Goal: Task Accomplishment & Management: Use online tool/utility

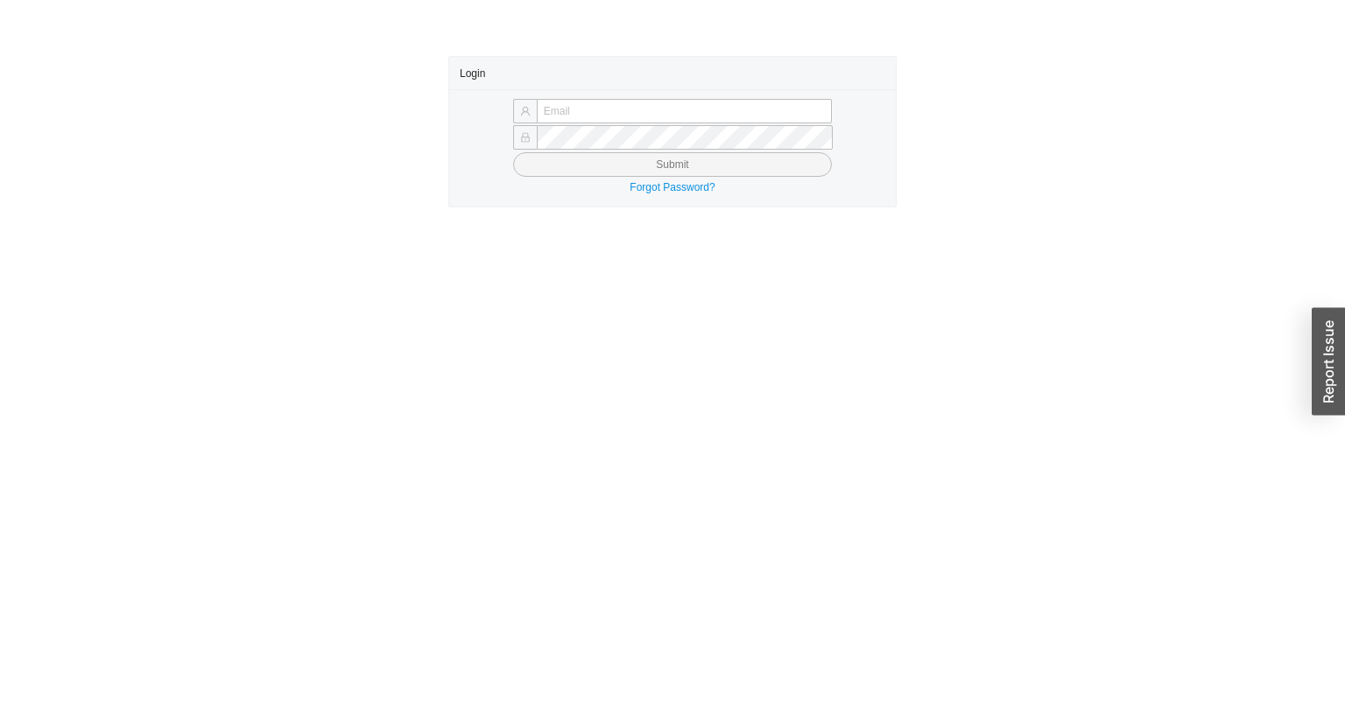
type input "yossi@asbathnj.com"
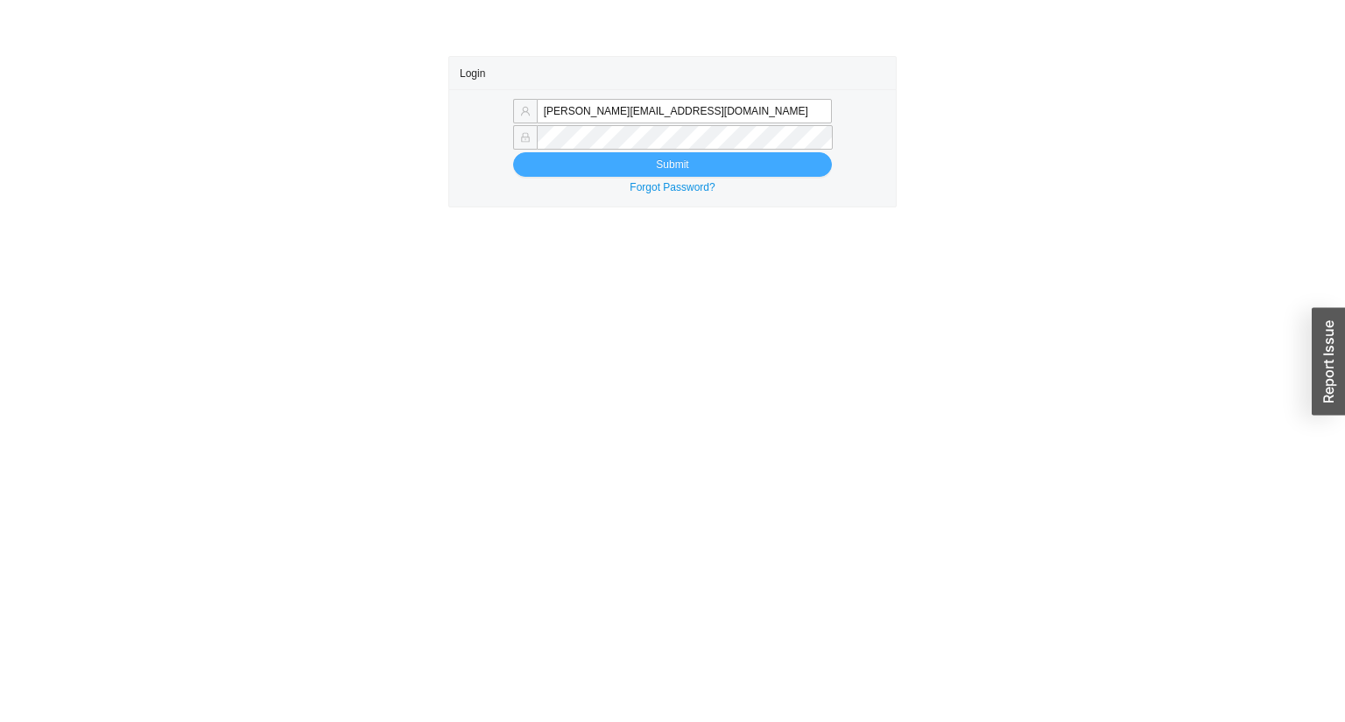
click at [598, 165] on button "Submit" at bounding box center [672, 164] width 319 height 25
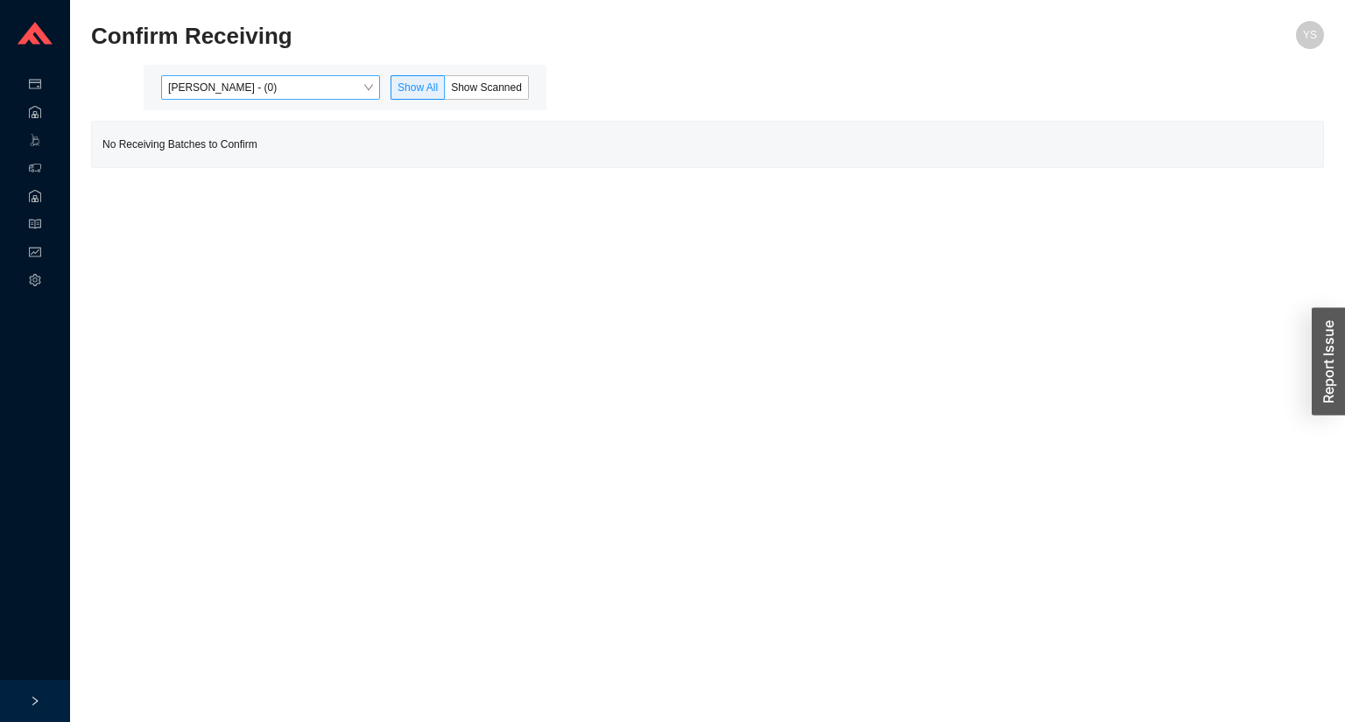
click at [189, 88] on span "[PERSON_NAME] - (0)" at bounding box center [270, 87] width 205 height 23
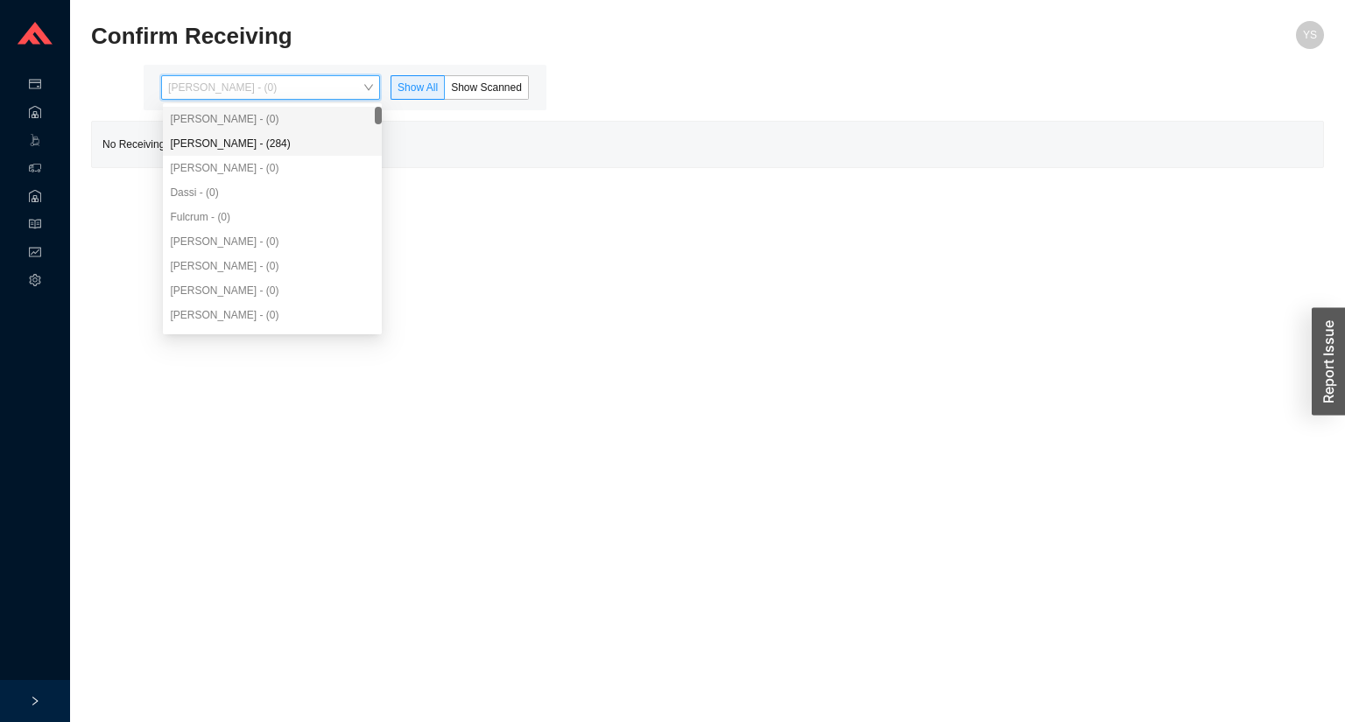
click at [207, 137] on div "[PERSON_NAME] - (284)" at bounding box center [272, 144] width 205 height 16
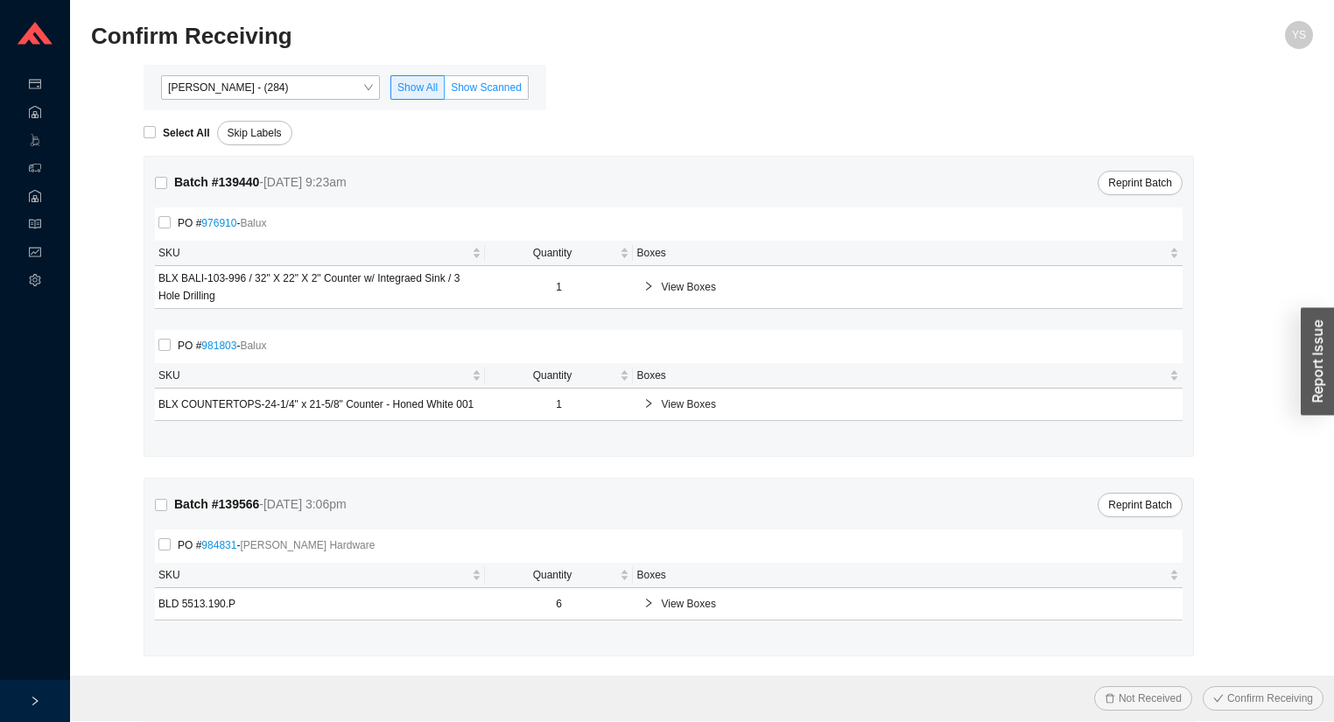
click at [471, 87] on span "Show Scanned" at bounding box center [486, 87] width 71 height 12
click at [445, 91] on input "Show Scanned" at bounding box center [445, 91] width 0 height 0
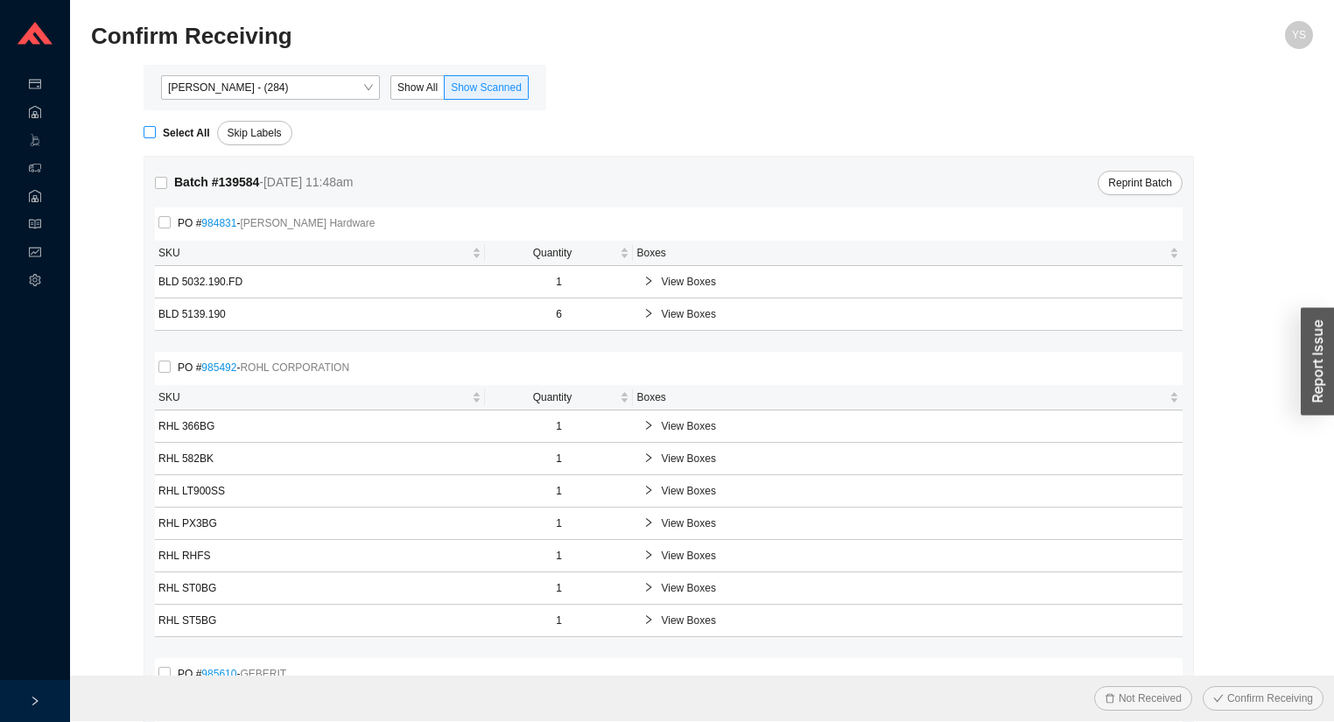
click at [175, 137] on strong "Select All" at bounding box center [186, 133] width 47 height 12
click at [156, 137] on input "Select All" at bounding box center [150, 132] width 12 height 12
checkbox input "true"
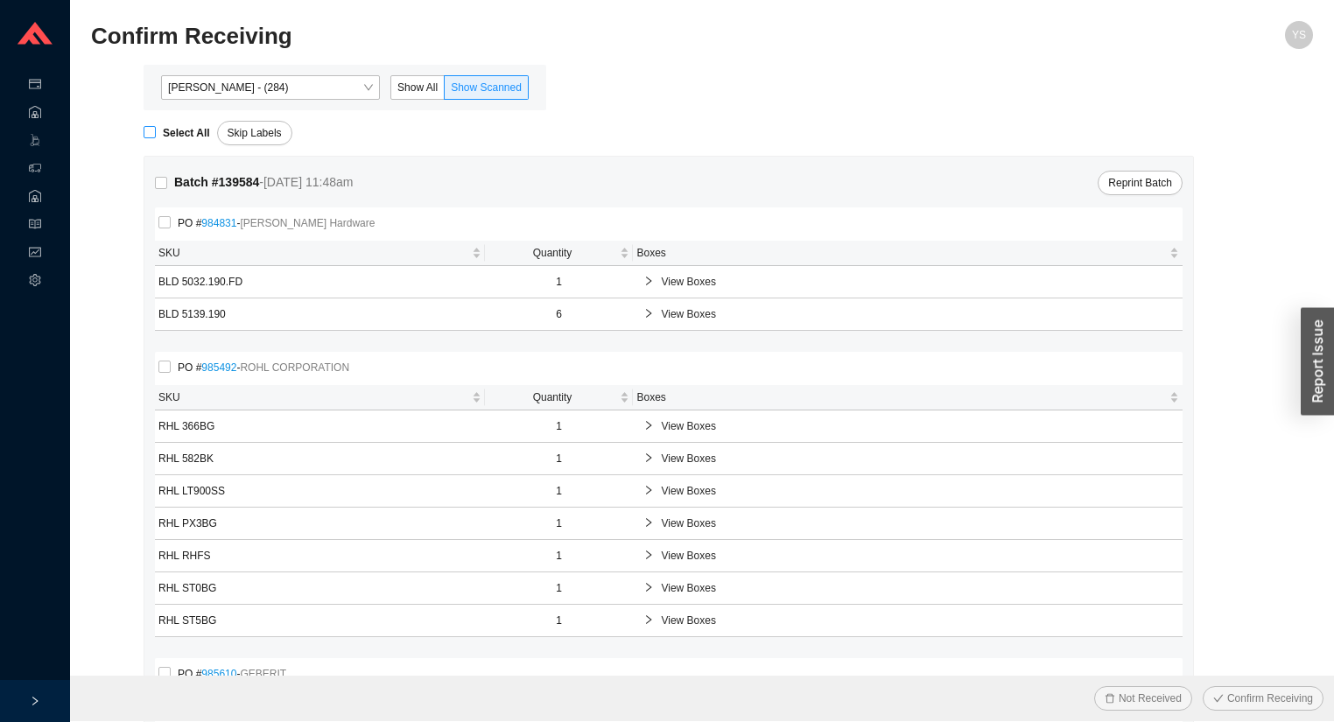
checkbox input "true"
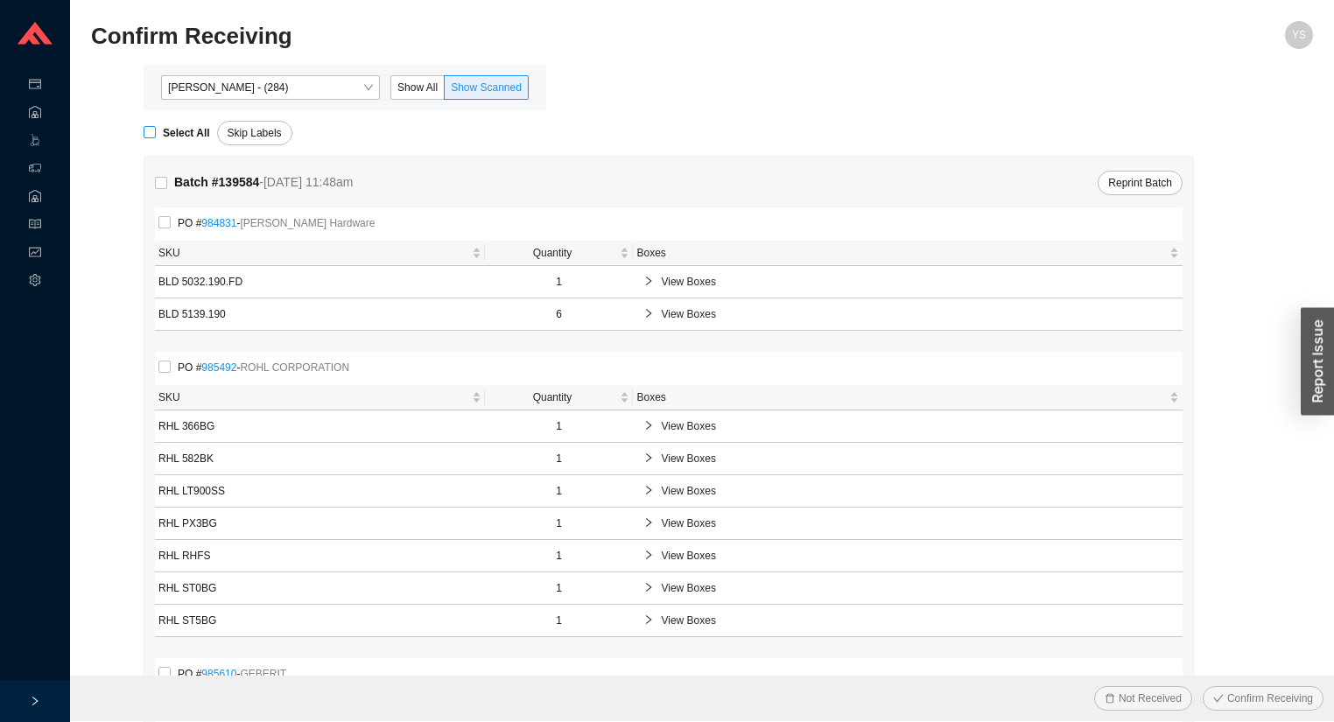
checkbox input "true"
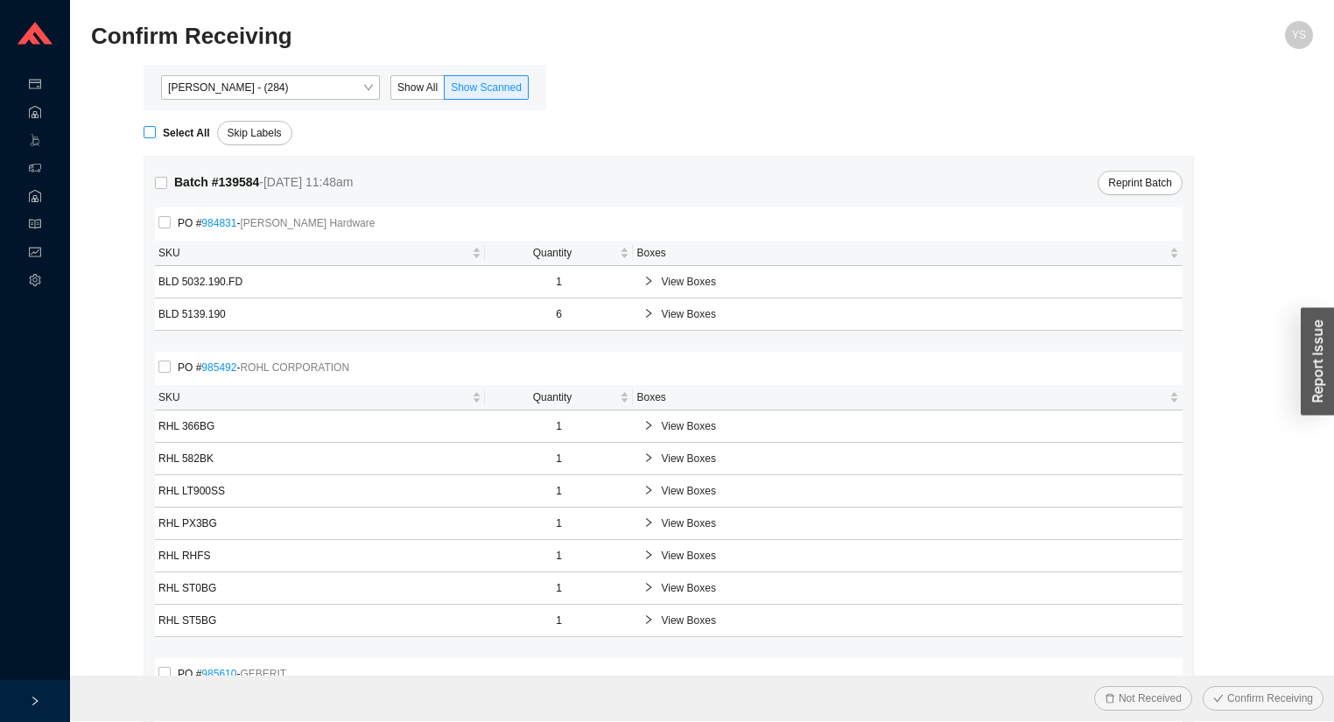
checkbox input "true"
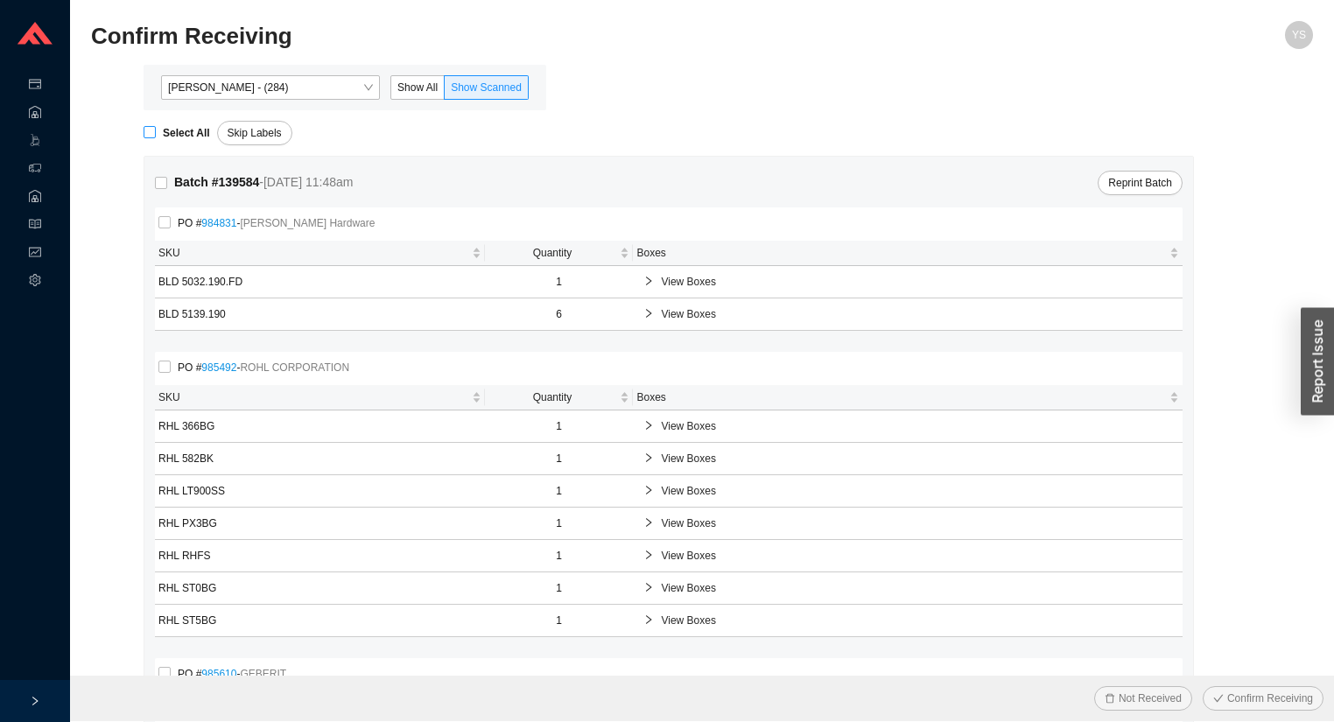
checkbox input "true"
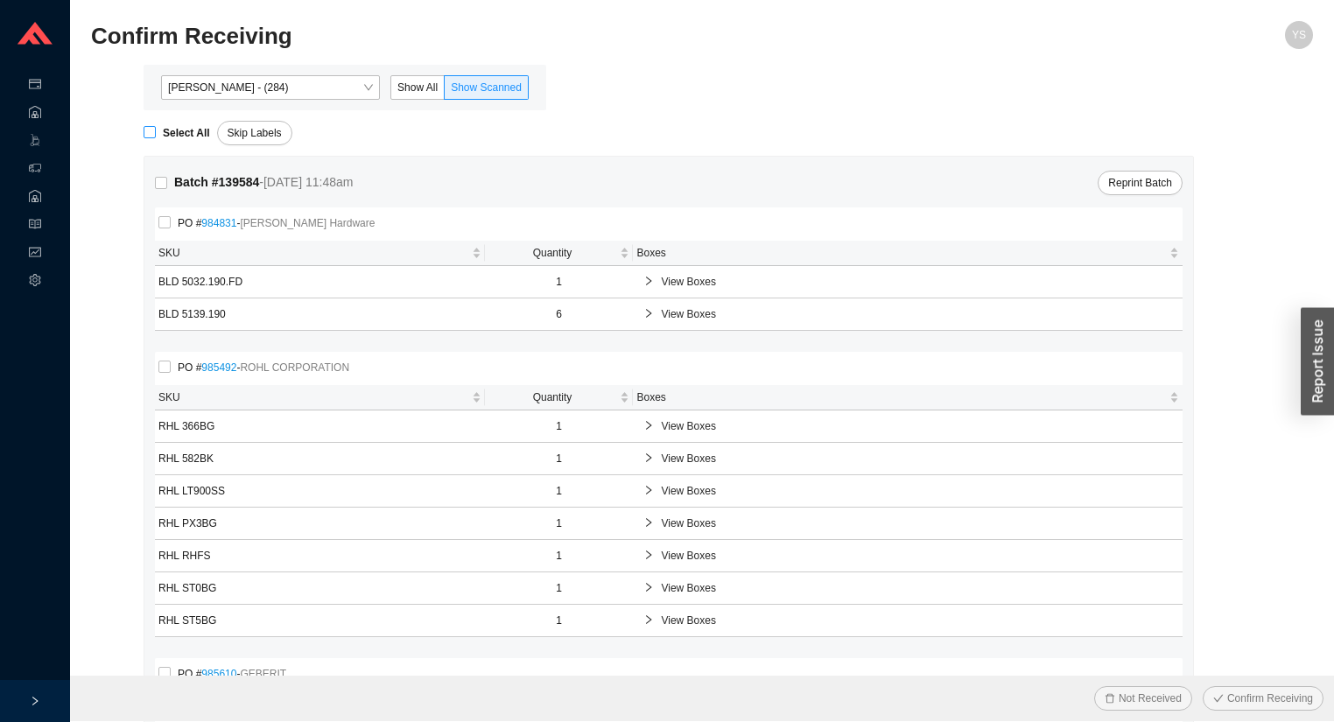
checkbox input "true"
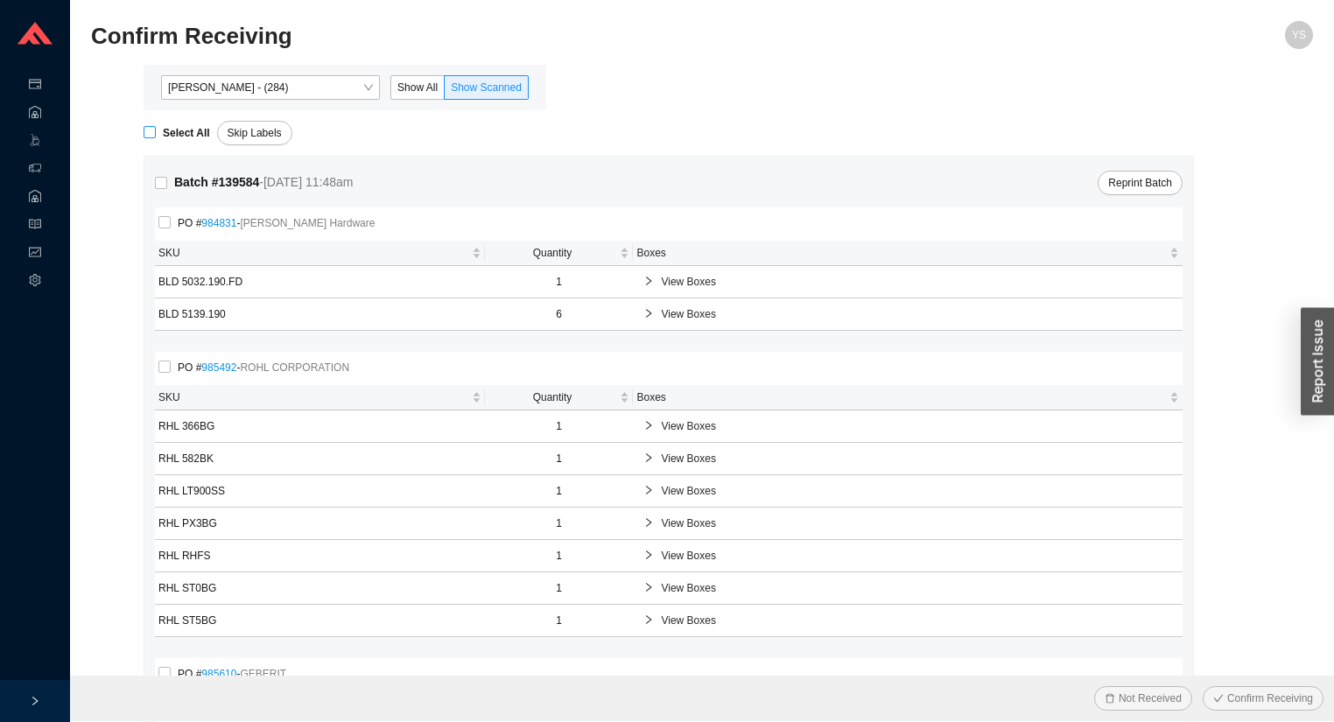
checkbox input "true"
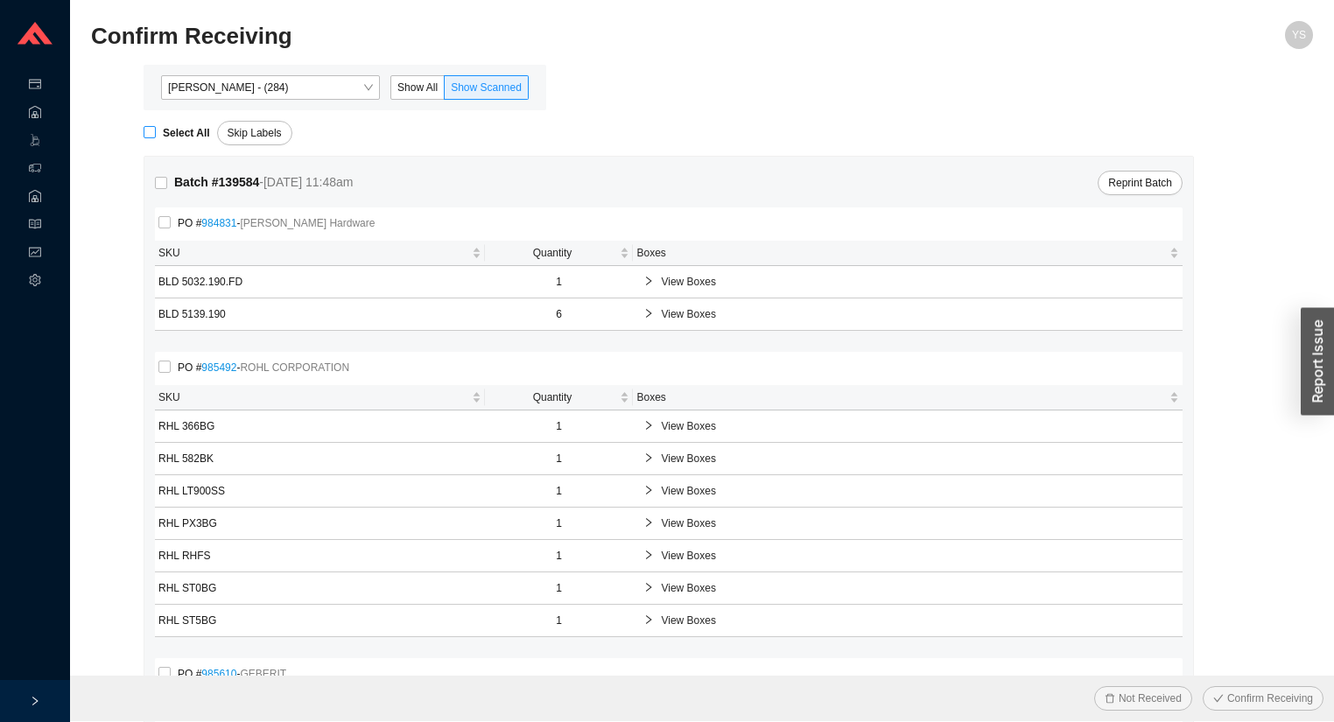
checkbox input "true"
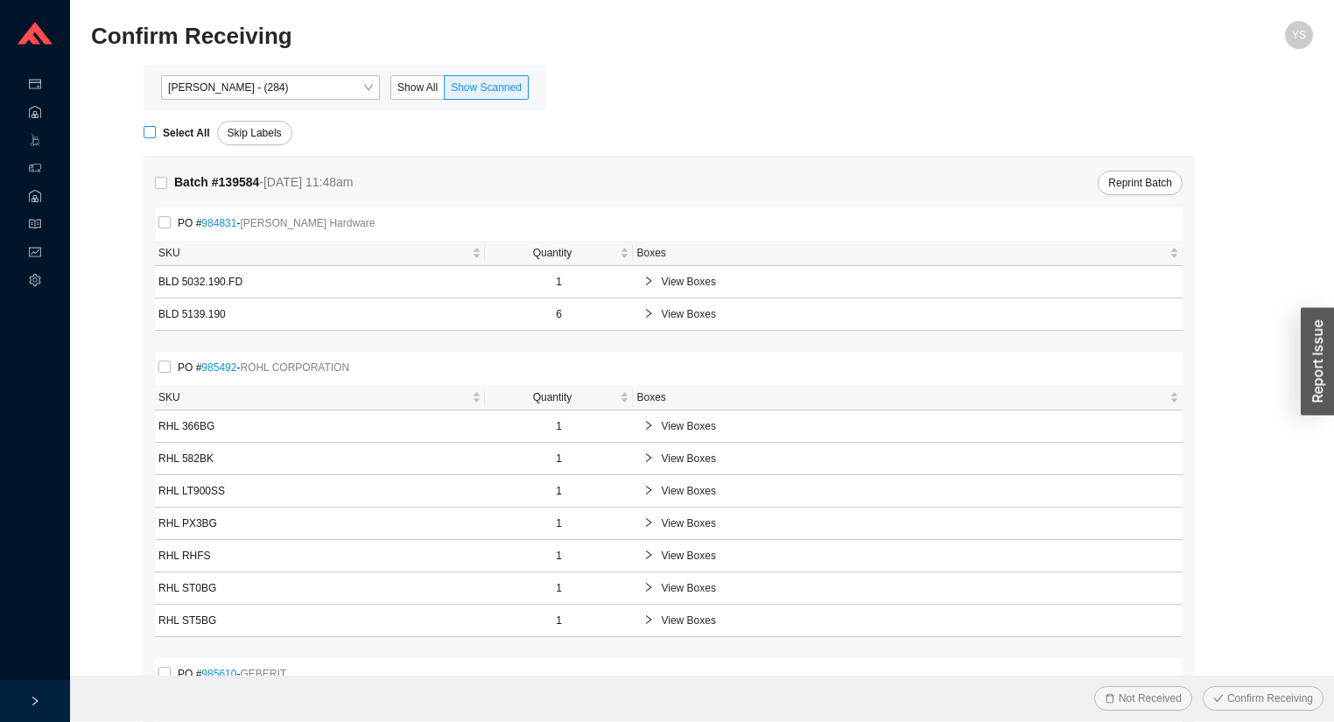
checkbox input "true"
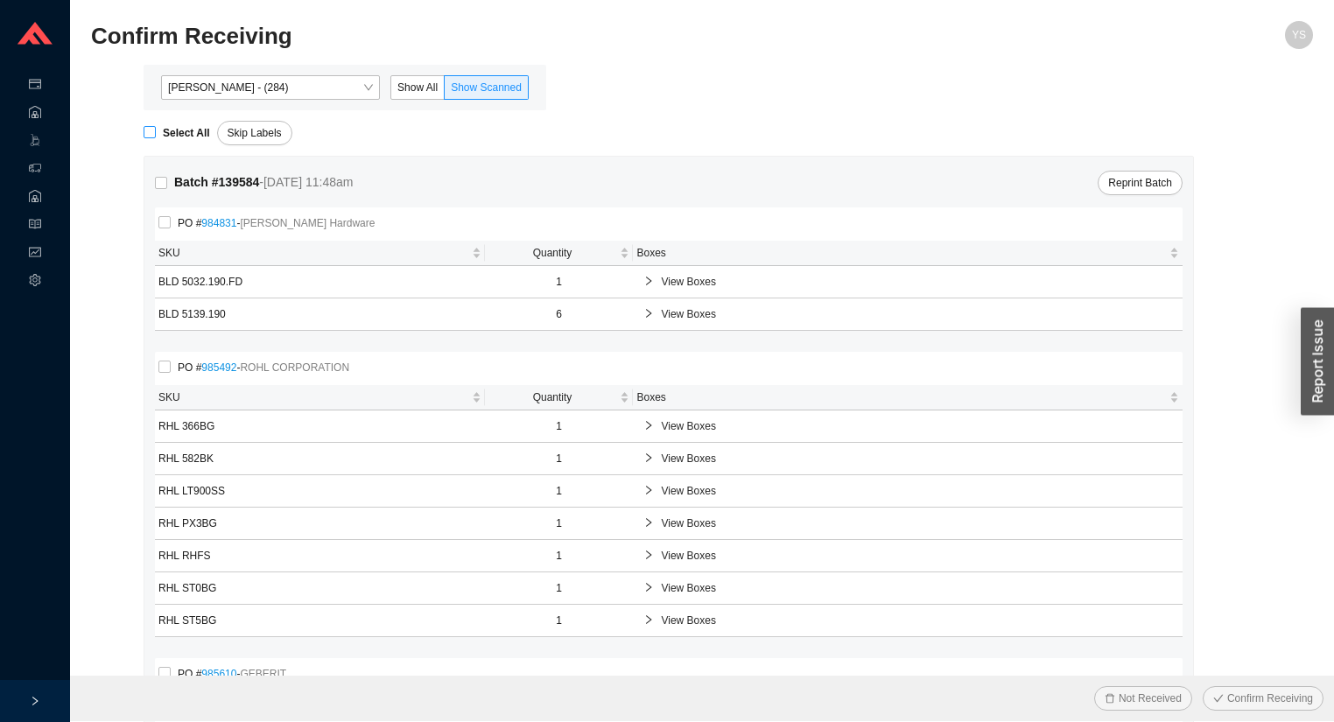
checkbox input "true"
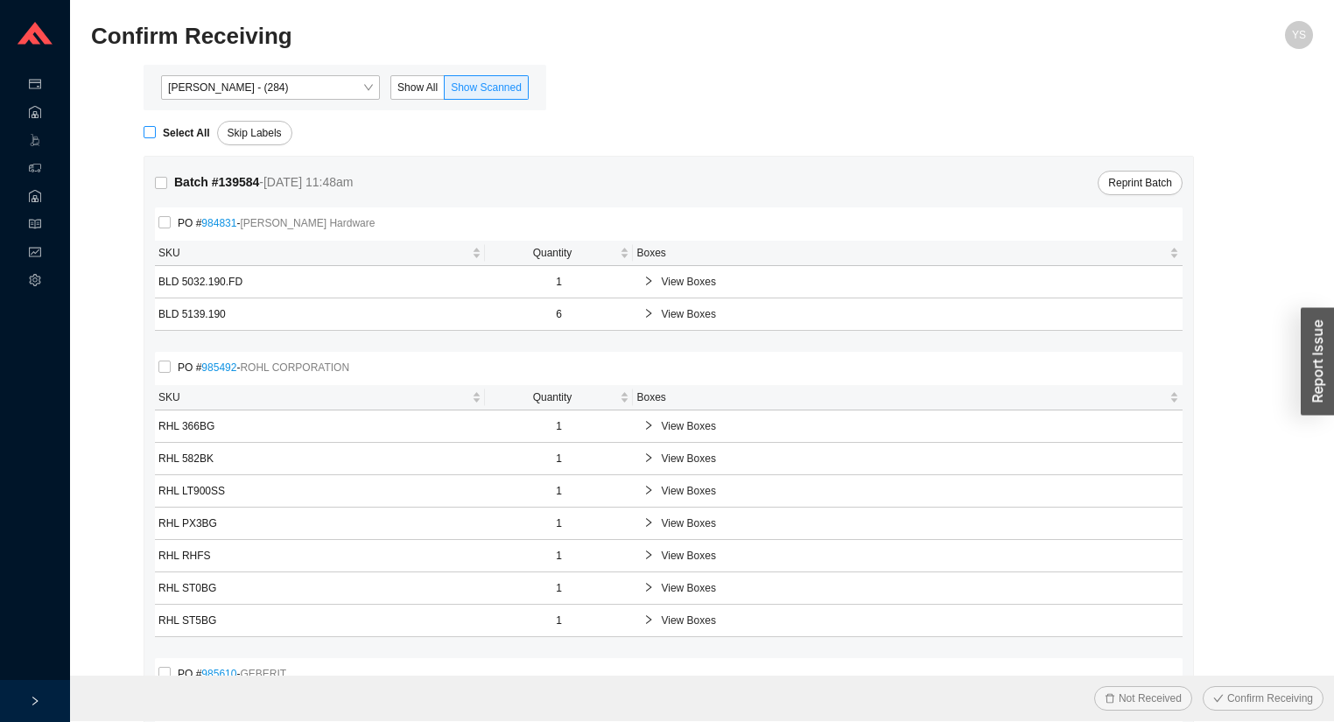
checkbox input "true"
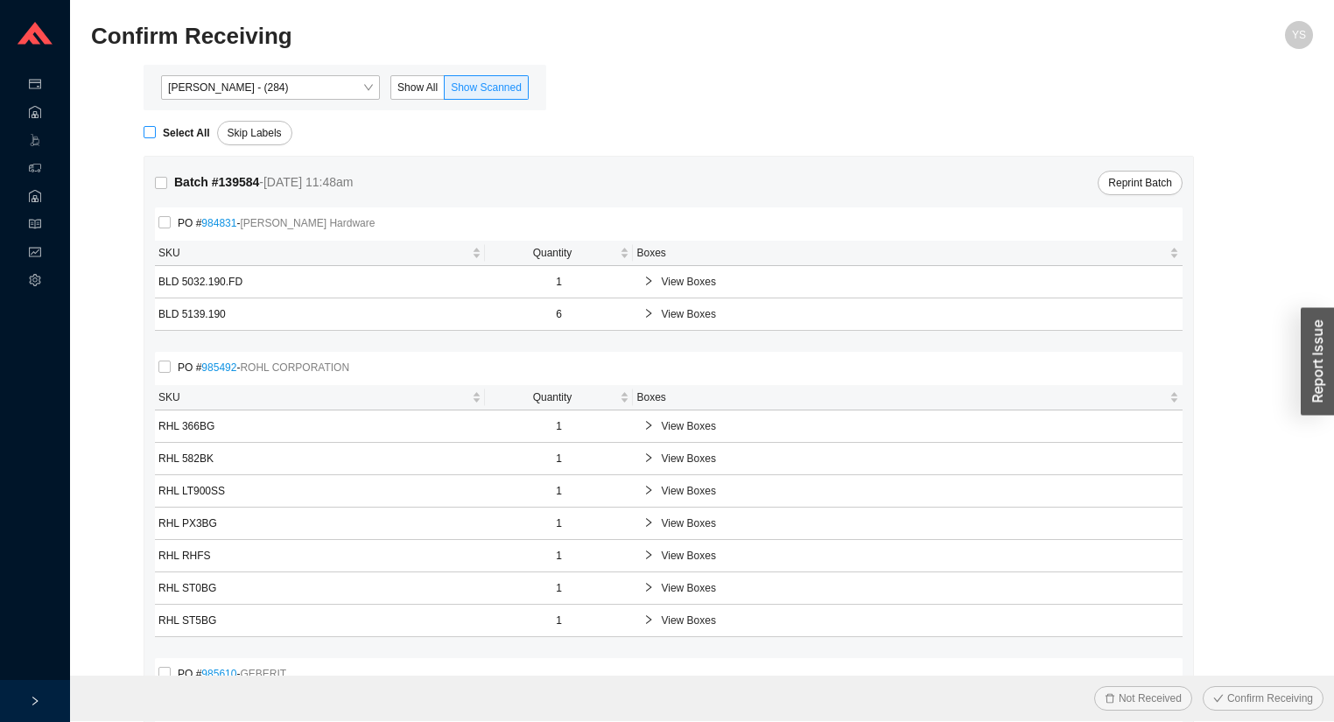
checkbox input "true"
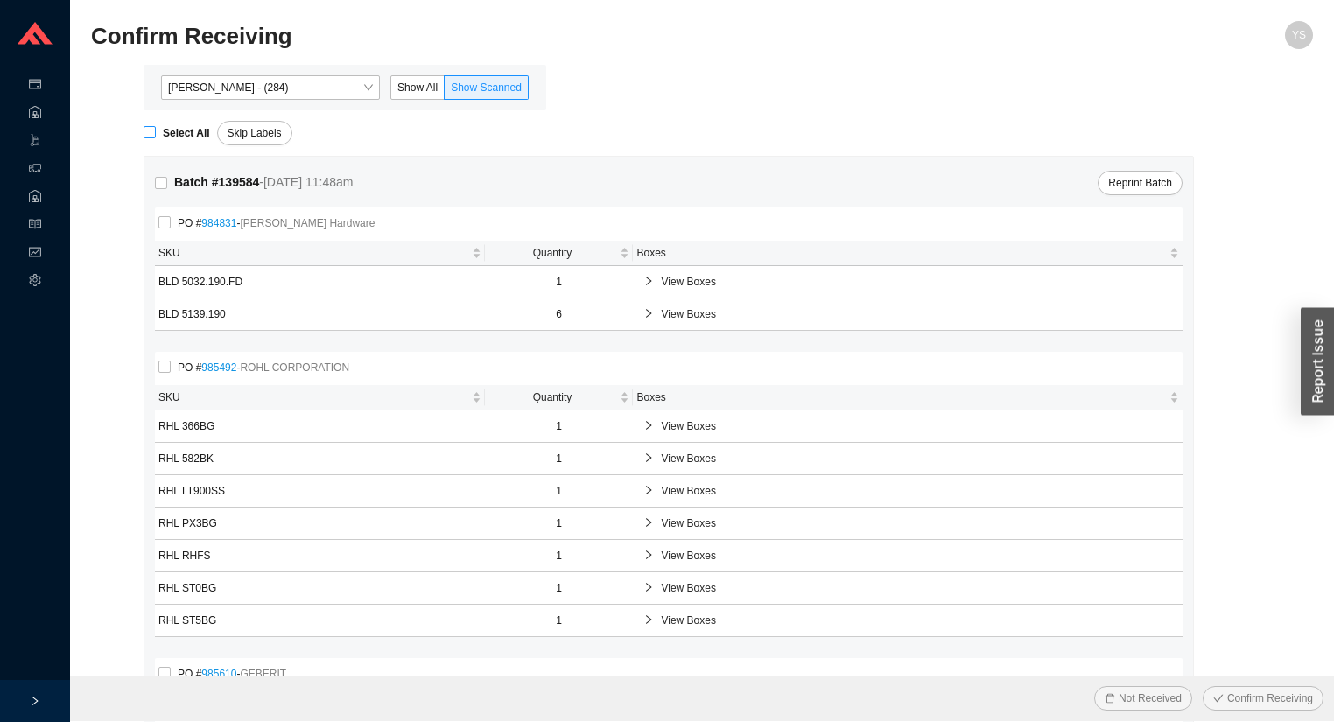
checkbox input "true"
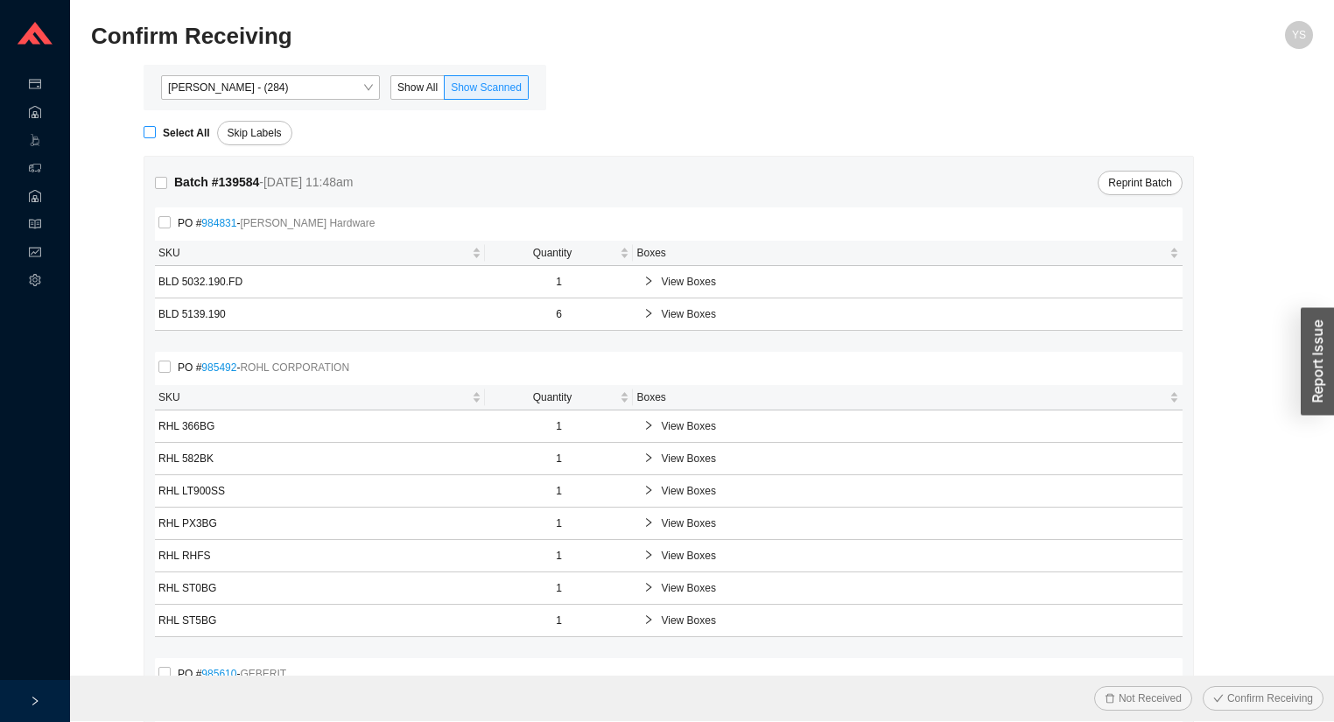
checkbox input "true"
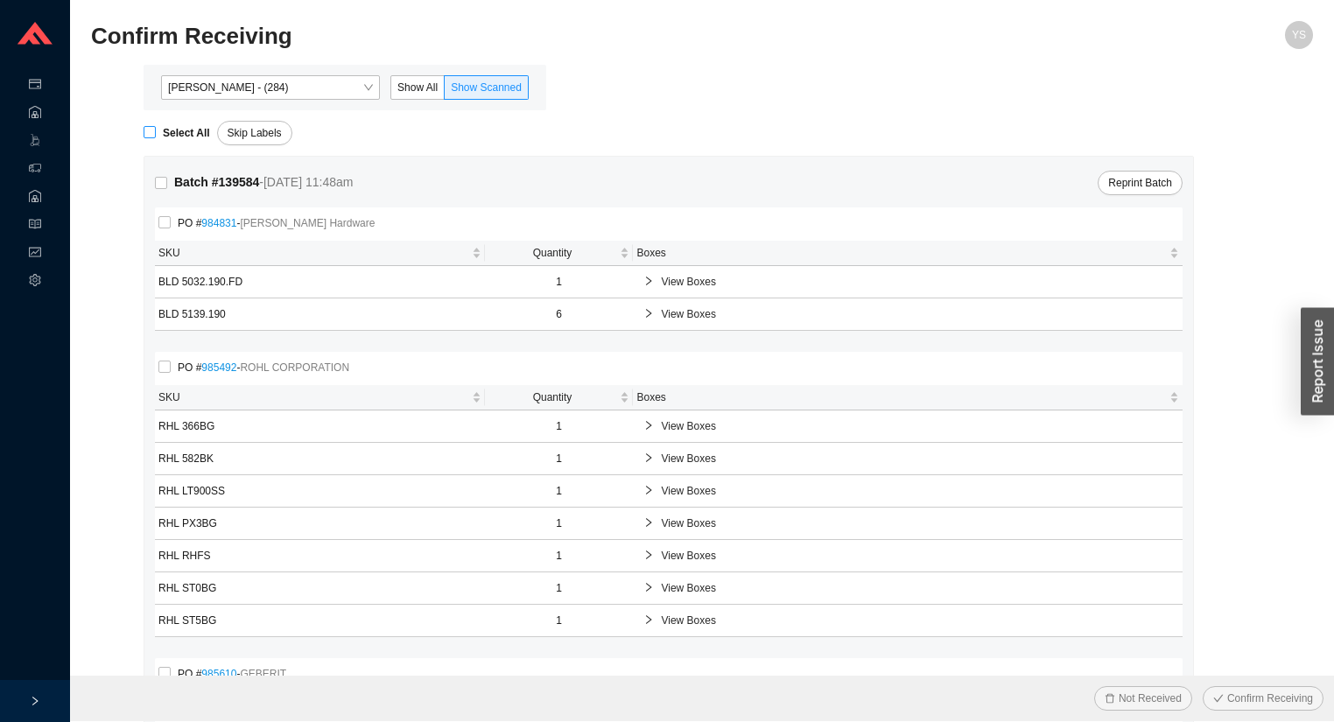
checkbox input "true"
click at [1268, 688] on button "Confirm Receiving" at bounding box center [1263, 698] width 121 height 25
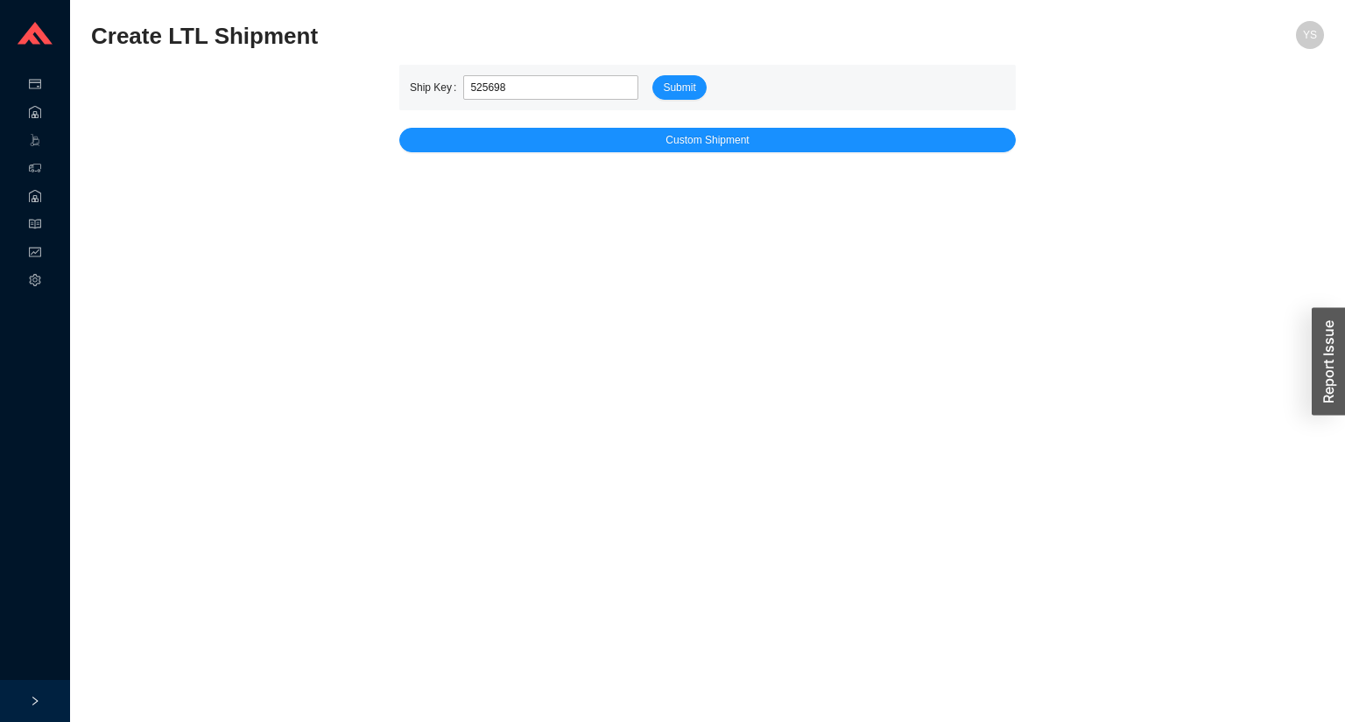
type input "525698"
click at [652, 75] on button "Submit" at bounding box center [678, 87] width 53 height 25
